Goal: Find specific page/section: Find specific page/section

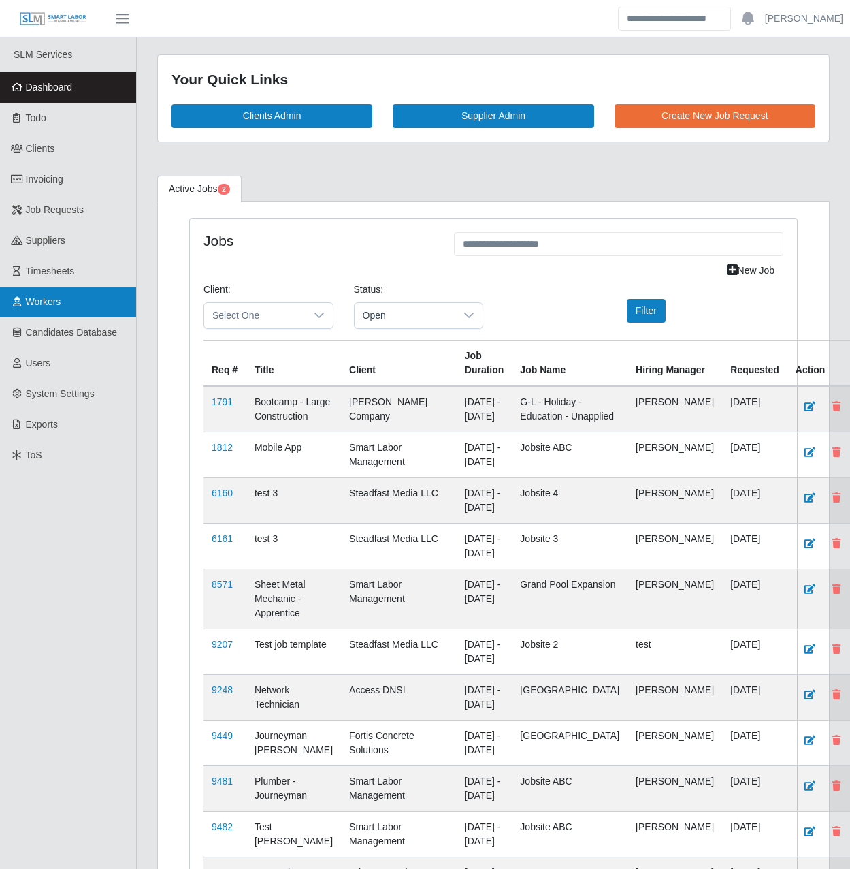
click at [50, 302] on span "Workers" at bounding box center [43, 301] width 35 height 11
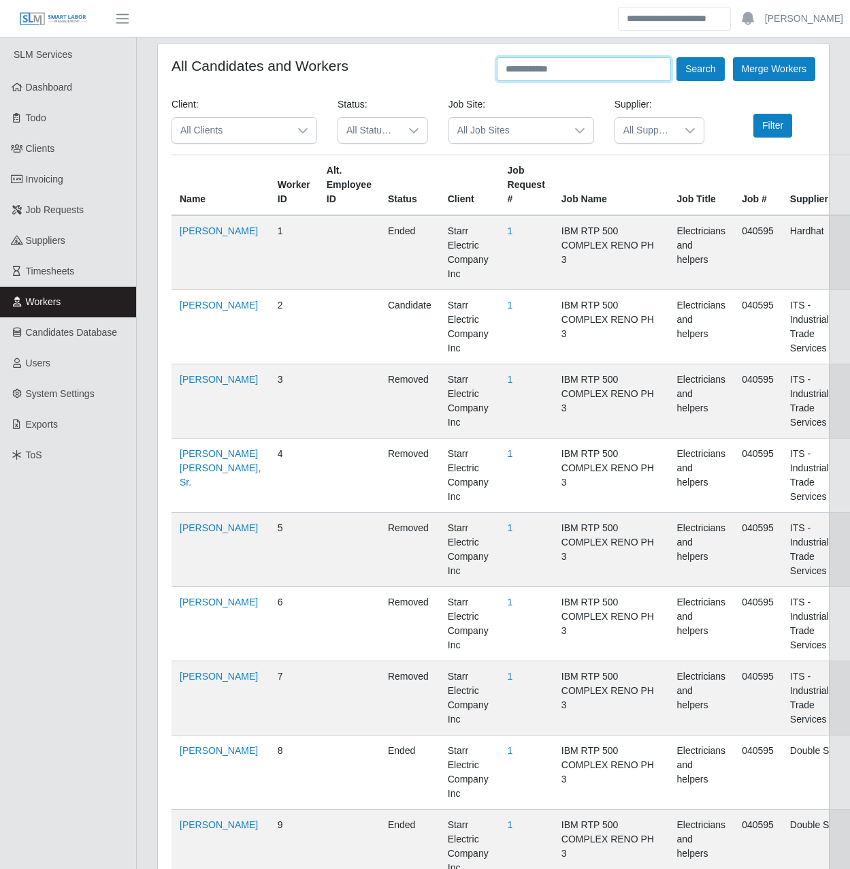
click at [617, 72] on input "text" at bounding box center [584, 69] width 174 height 24
click at [612, 78] on input "text" at bounding box center [584, 69] width 174 height 24
click at [677, 57] on button "Search" at bounding box center [701, 69] width 48 height 24
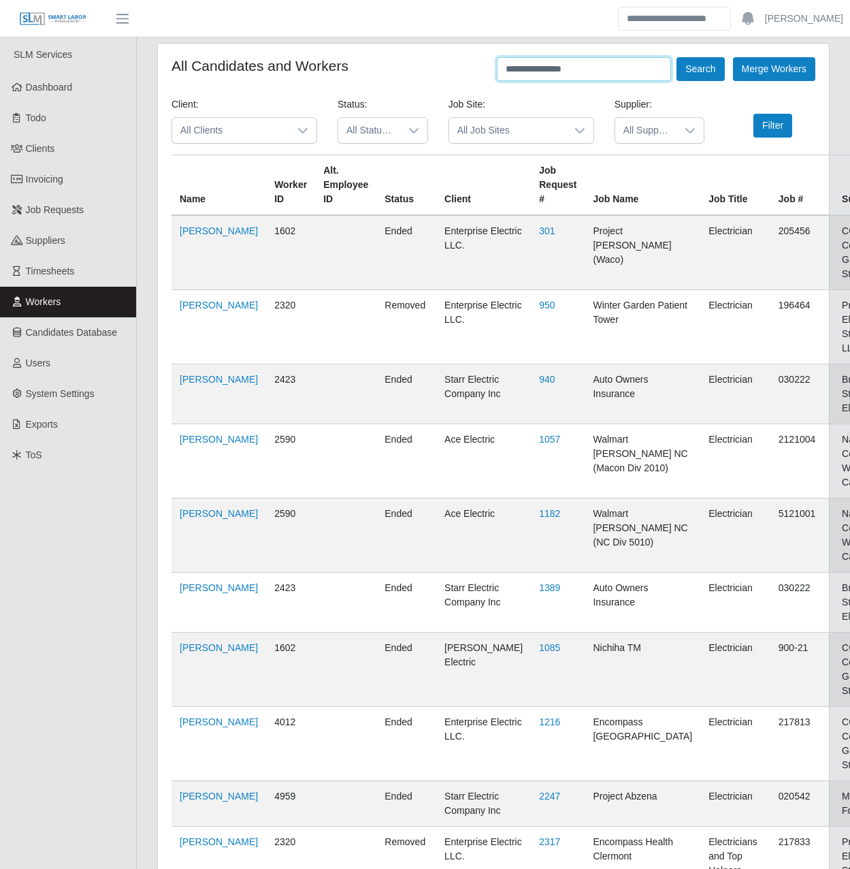
type input "**********"
click at [677, 57] on button "Search" at bounding box center [701, 69] width 48 height 24
